Goal: Task Accomplishment & Management: Manage account settings

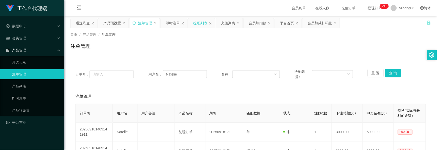
click at [202, 21] on div "提现列表" at bounding box center [200, 23] width 14 height 10
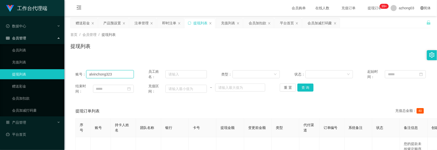
drag, startPoint x: 118, startPoint y: 75, endPoint x: 78, endPoint y: 74, distance: 39.7
click at [78, 74] on div "账号： alvinchong323" at bounding box center [104, 74] width 58 height 11
click at [306, 87] on button "查 询" at bounding box center [306, 88] width 16 height 8
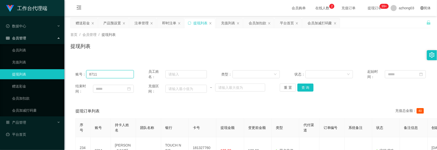
drag, startPoint x: 74, startPoint y: 75, endPoint x: 50, endPoint y: 75, distance: 23.4
click at [50, 75] on section "工作台代理端 数据中心 会员管理 会员列表 充值列表 提现列表 赠送彩金 会员加扣款 会员加减打码量 产品管理 开奖记录 注单管理 产品列表 即时注单 产品预…" at bounding box center [218, 102] width 437 height 204
paste input "cyclone"
type input "cyclone"
click at [308, 90] on button "查 询" at bounding box center [306, 88] width 16 height 8
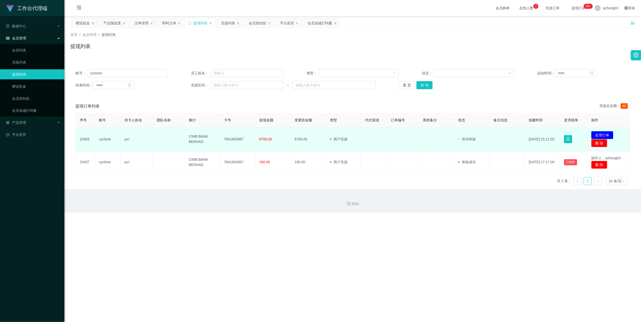
click at [437, 136] on button "处理订单" at bounding box center [602, 135] width 22 height 8
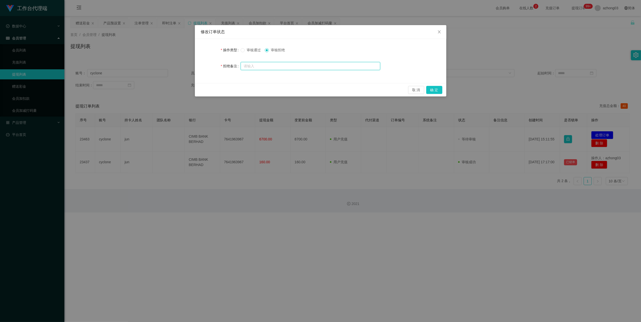
click at [253, 65] on input "text" at bounding box center [311, 66] width 140 height 8
type input "x"
type input "b"
click at [304, 69] on input "你好" at bounding box center [311, 66] width 140 height 8
type input "你"
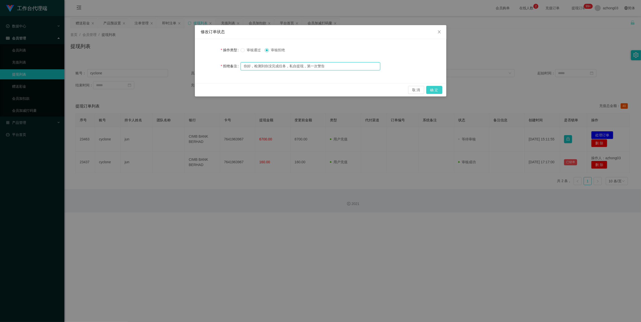
type input "你好，检测到你没完成任务，私自提现，第一次警告"
click at [437, 92] on button "确 定" at bounding box center [434, 90] width 16 height 8
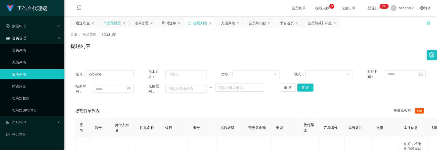
click at [112, 23] on div "产品预设置" at bounding box center [112, 23] width 18 height 10
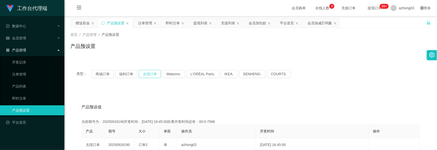
click at [147, 73] on button "兑现订单" at bounding box center [150, 74] width 22 height 8
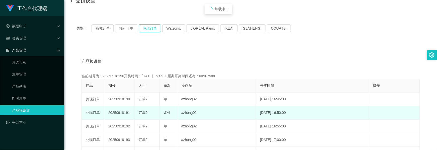
scroll to position [67, 0]
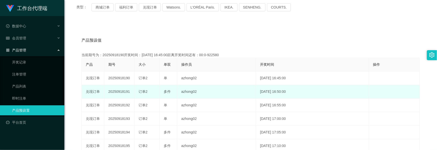
click at [121, 92] on td "20250918191" at bounding box center [119, 92] width 30 height 14
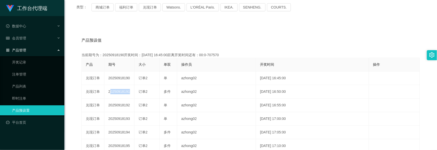
scroll to position [0, 0]
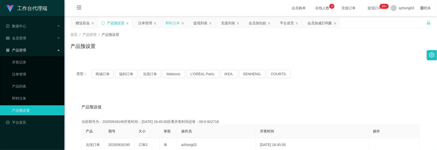
click at [171, 24] on div "即时注单" at bounding box center [173, 23] width 14 height 10
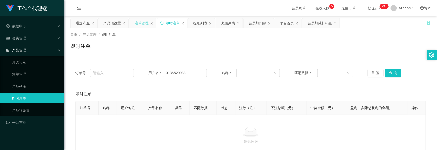
click at [145, 24] on div "注单管理" at bounding box center [142, 23] width 14 height 10
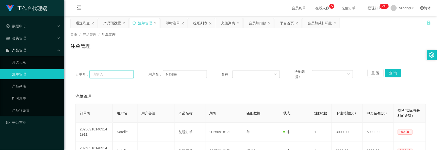
click at [114, 72] on input "text" at bounding box center [112, 74] width 44 height 8
paste input "0142638740"
type input "0142638740"
click at [389, 74] on button "查 询" at bounding box center [393, 73] width 16 height 8
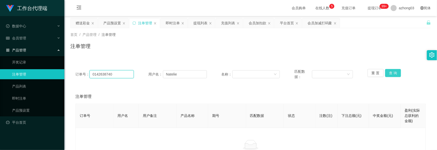
click at [122, 75] on input "0142638740" at bounding box center [112, 74] width 44 height 8
click at [391, 76] on button "查 询" at bounding box center [393, 73] width 16 height 8
click at [391, 76] on div "重 置 查 询" at bounding box center [397, 74] width 58 height 11
click at [391, 76] on button "查 询" at bounding box center [393, 73] width 16 height 8
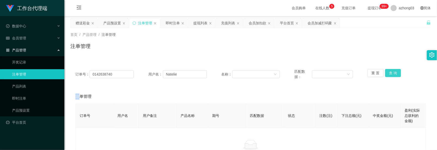
click at [391, 76] on button "查 询" at bounding box center [393, 73] width 16 height 8
drag, startPoint x: 179, startPoint y: 74, endPoint x: 158, endPoint y: 75, distance: 20.1
click at [159, 75] on div "用户名： [PERSON_NAME]" at bounding box center [177, 74] width 58 height 11
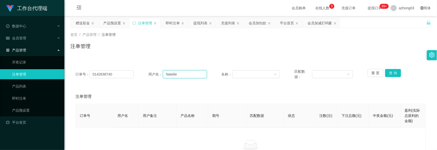
paste input "0142638740"
type input "0142638740"
click at [388, 74] on button "查 询" at bounding box center [393, 73] width 16 height 8
drag, startPoint x: 122, startPoint y: 75, endPoint x: 28, endPoint y: 70, distance: 93.7
click at [28, 70] on section "工作台代理端 数据中心 会员管理 会员列表 充值列表 提现列表 赠送彩金 会员加扣款 会员加减打码量 产品管理 开奖记录 注单管理 产品列表 即时注单 产品预…" at bounding box center [218, 97] width 437 height 194
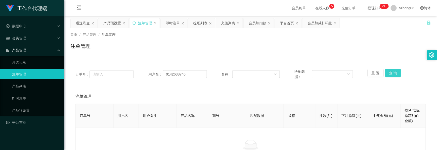
click at [389, 74] on button "查 询" at bounding box center [393, 73] width 16 height 8
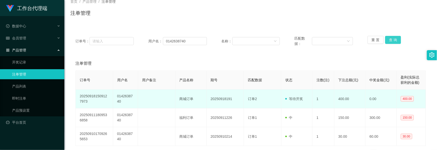
scroll to position [33, 0]
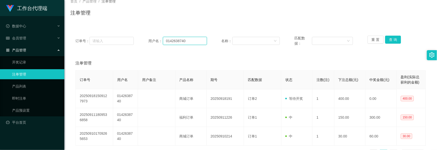
drag, startPoint x: 175, startPoint y: 40, endPoint x: 149, endPoint y: 40, distance: 25.7
click at [150, 40] on div "用户名： 0142638740" at bounding box center [177, 41] width 58 height 11
paste input "WongTeckHuong"
type input "WongTeckHuong"
click at [391, 39] on button "查 询" at bounding box center [393, 40] width 16 height 8
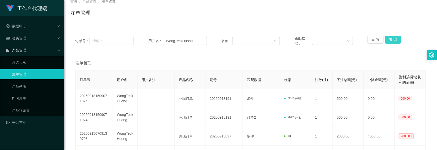
scroll to position [0, 0]
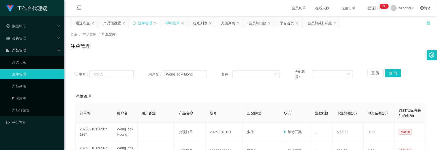
click at [173, 26] on div "即时注单" at bounding box center [173, 23] width 14 height 10
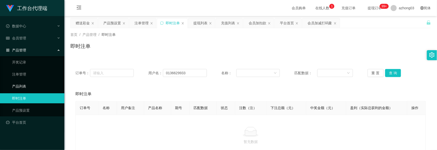
click at [197, 24] on div "提现列表" at bounding box center [200, 23] width 14 height 10
click at [196, 24] on div "提现列表" at bounding box center [200, 23] width 14 height 10
click at [198, 24] on div "提现列表" at bounding box center [200, 23] width 14 height 10
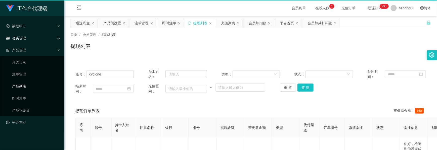
click at [26, 86] on ul "开奖记录 注单管理 产品列表 即时注单 产品预设置" at bounding box center [32, 86] width 64 height 60
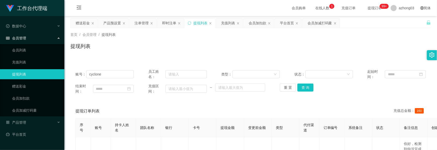
click at [27, 74] on link "提现列表" at bounding box center [36, 74] width 48 height 10
click at [27, 73] on link "提现列表" at bounding box center [36, 74] width 48 height 10
click at [24, 73] on link "提现列表" at bounding box center [36, 74] width 48 height 10
click at [305, 90] on button "查 询" at bounding box center [306, 88] width 16 height 8
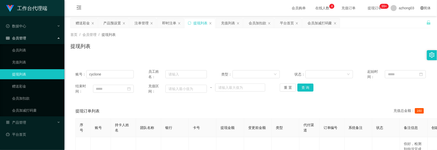
click at [108, 28] on div "首页 / 会员管理 / 提现列表 / 提现列表" at bounding box center [250, 43] width 373 height 30
click at [117, 26] on div "产品预设置" at bounding box center [112, 23] width 18 height 10
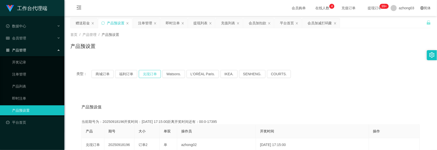
click at [143, 71] on button "兑现订单" at bounding box center [150, 74] width 22 height 8
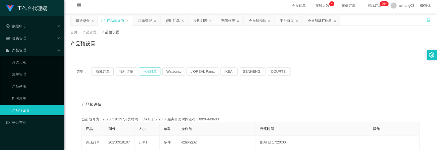
scroll to position [36, 0]
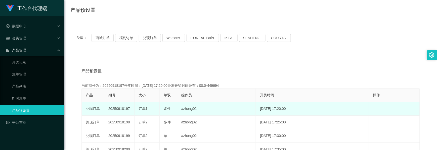
click at [122, 109] on td "20250918197" at bounding box center [119, 109] width 30 height 14
copy td "20250918197"
